Goal: Task Accomplishment & Management: Complete application form

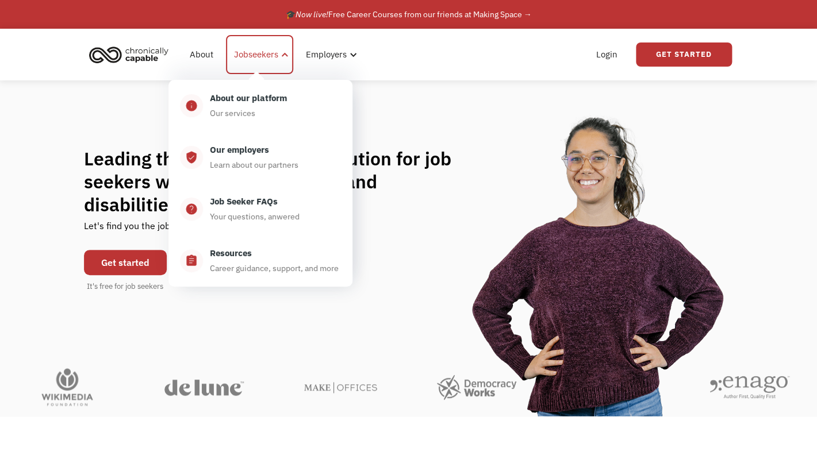
click at [266, 52] on div "Jobseekers" at bounding box center [256, 55] width 44 height 14
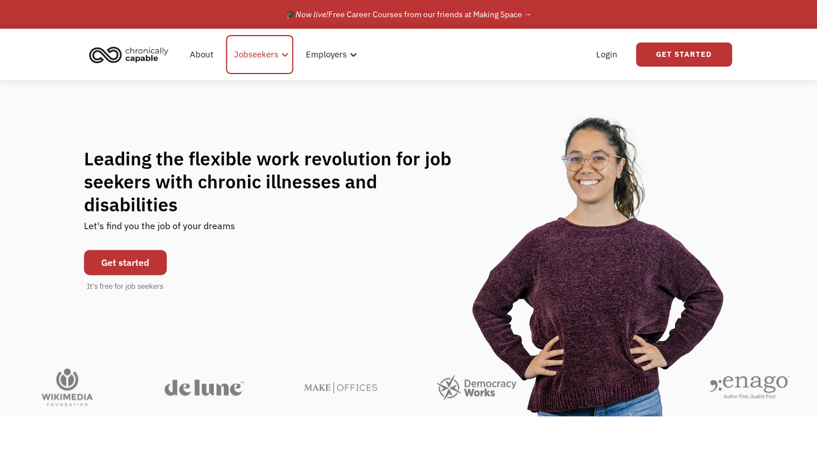
click at [266, 52] on div "Jobseekers" at bounding box center [256, 55] width 44 height 14
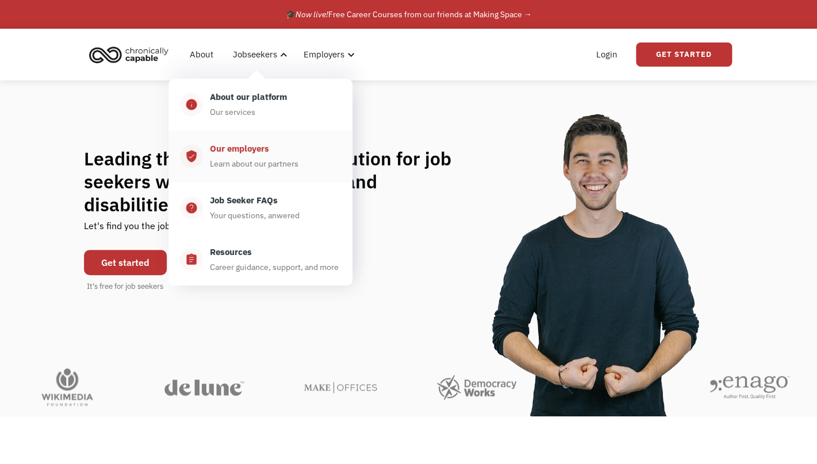
click at [289, 159] on div "Learn about our partners" at bounding box center [254, 164] width 88 height 14
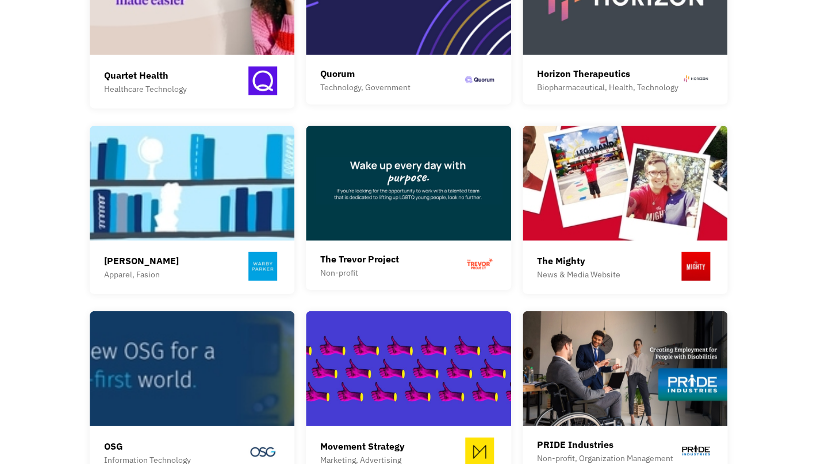
scroll to position [964, 0]
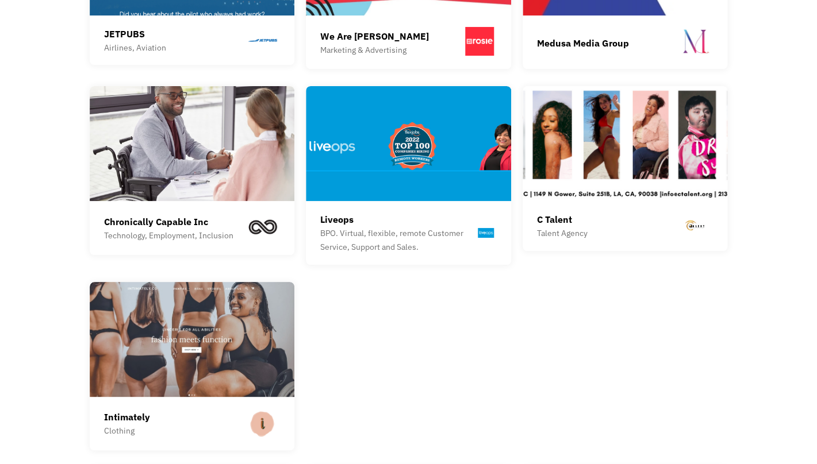
scroll to position [1605, 0]
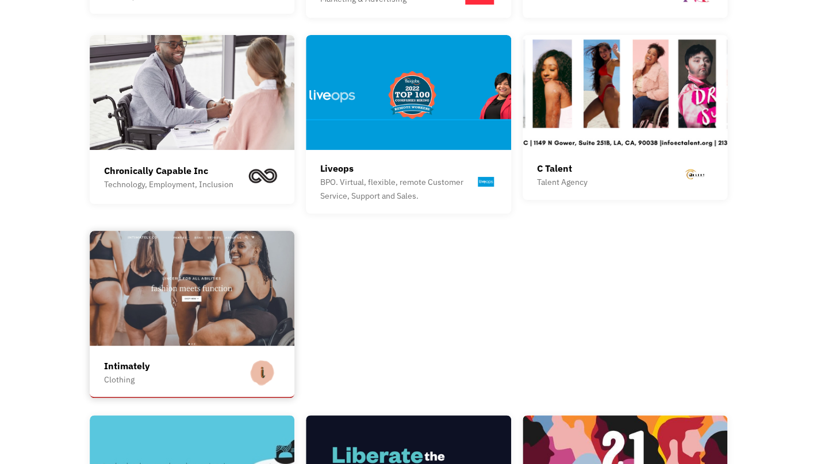
click at [132, 287] on img at bounding box center [192, 288] width 205 height 115
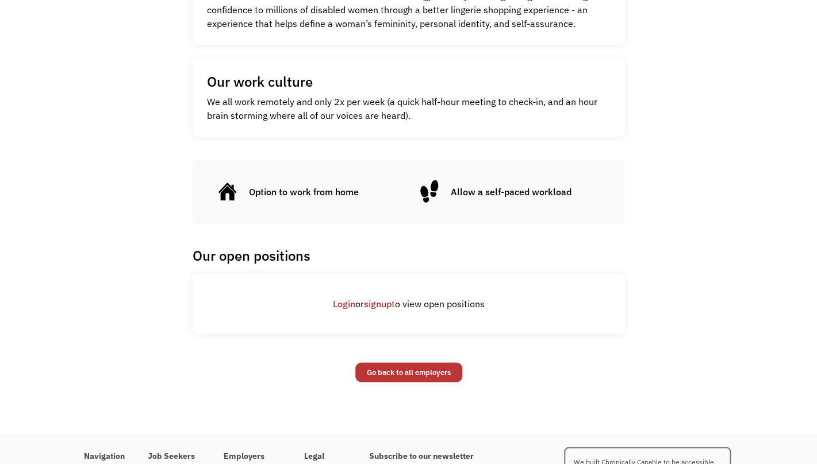
scroll to position [465, 0]
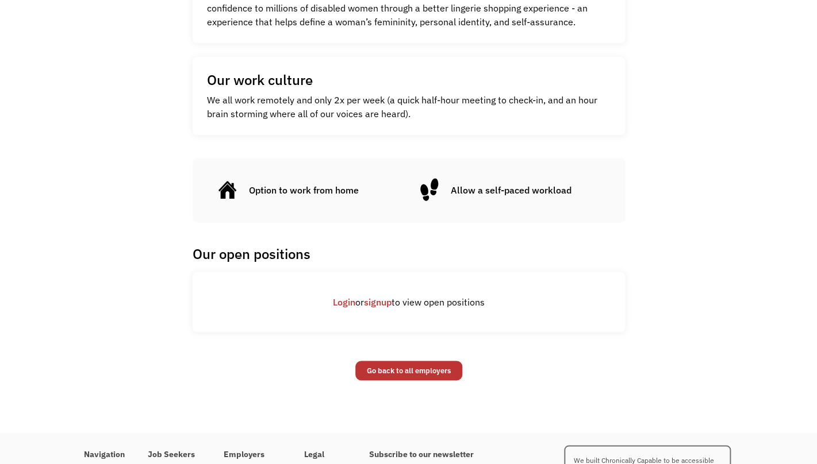
click at [372, 303] on link "signup" at bounding box center [378, 302] width 28 height 11
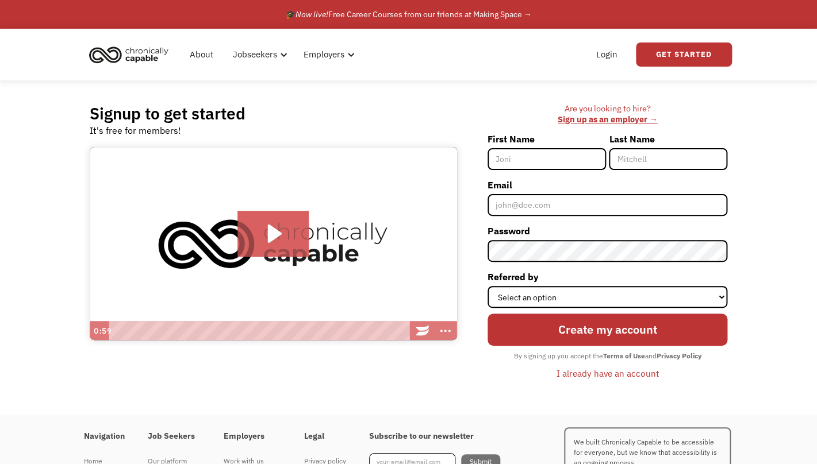
click at [522, 152] on input "First Name" at bounding box center [546, 159] width 118 height 22
type input "[PERSON_NAME]"
type input "Turner"
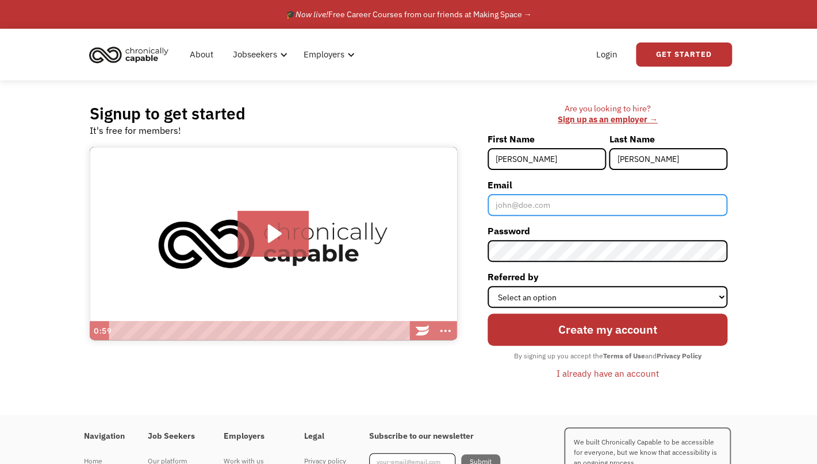
type input "[EMAIL_ADDRESS][DOMAIN_NAME]"
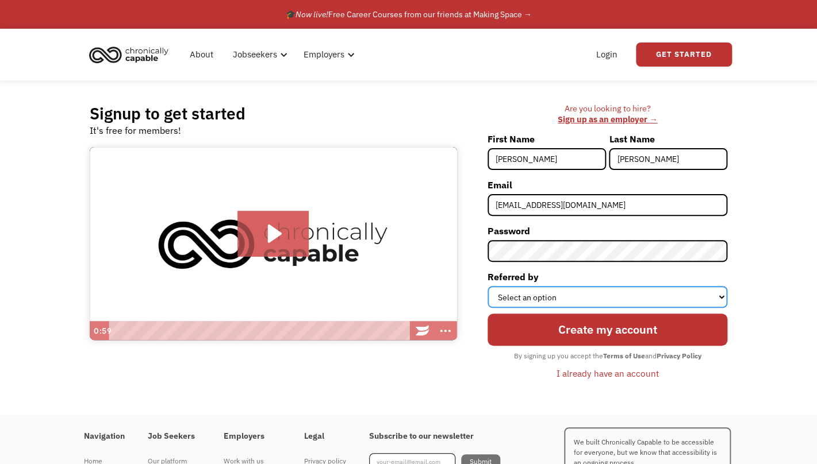
select select "Instagram"
click option "Instagram" at bounding box center [0, 0] width 0 height 0
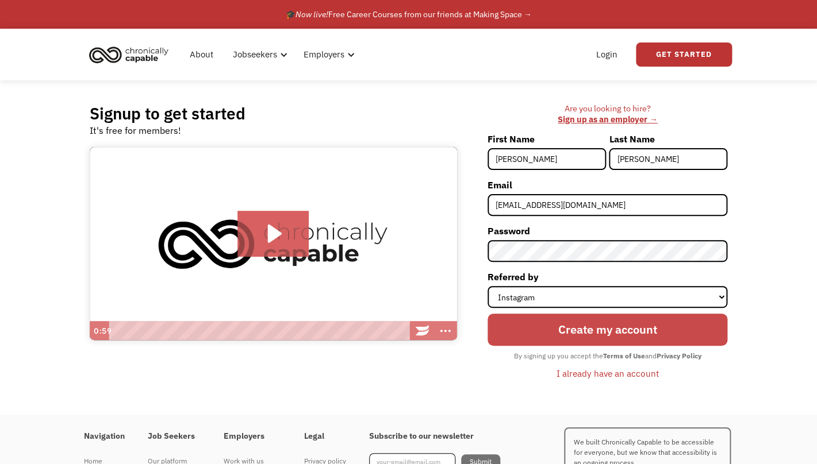
click at [597, 334] on input "Create my account" at bounding box center [607, 330] width 240 height 32
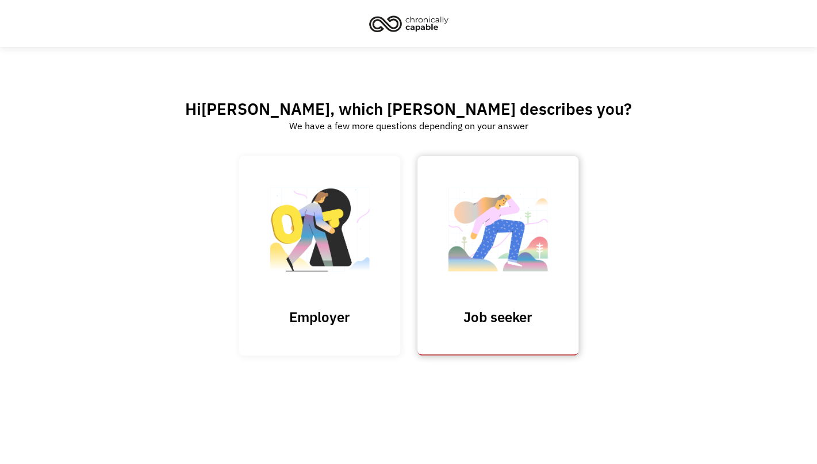
click at [470, 248] on img at bounding box center [497, 235] width 115 height 112
